Goal: Check status: Check status

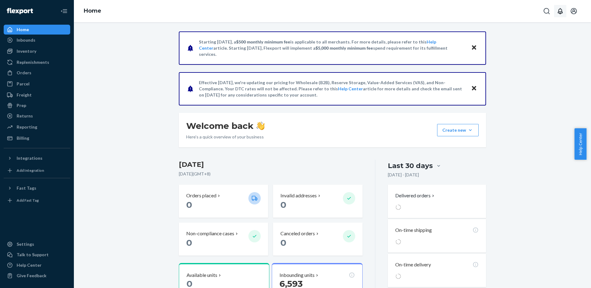
click at [564, 12] on icon "Open notifications" at bounding box center [560, 10] width 7 height 7
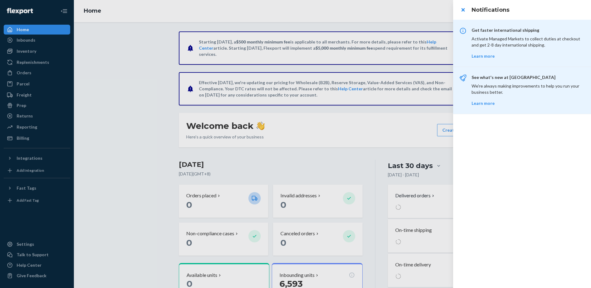
click at [157, 92] on div at bounding box center [295, 144] width 591 height 288
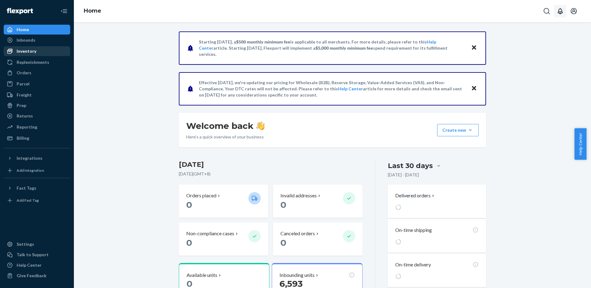
click at [17, 48] on div "Inventory" at bounding box center [27, 51] width 20 height 6
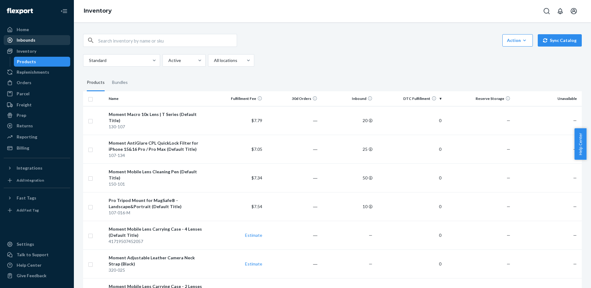
click at [38, 41] on div "Inbounds" at bounding box center [36, 40] width 65 height 9
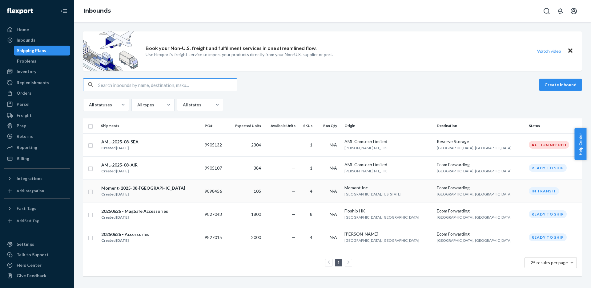
click at [166, 191] on div "Moment-2025-08-[GEOGRAPHIC_DATA] Created [DATE]" at bounding box center [150, 190] width 99 height 13
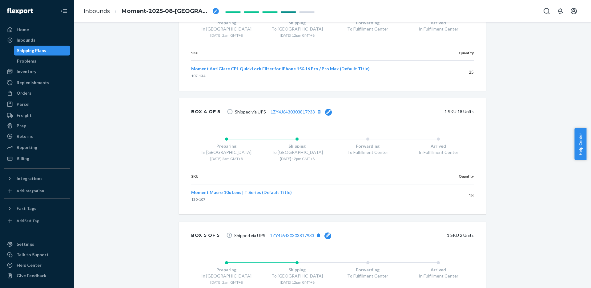
scroll to position [812, 0]
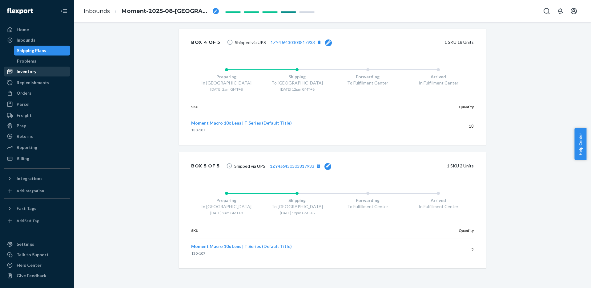
click at [39, 71] on div "Inventory" at bounding box center [36, 71] width 65 height 9
